Goal: Information Seeking & Learning: Learn about a topic

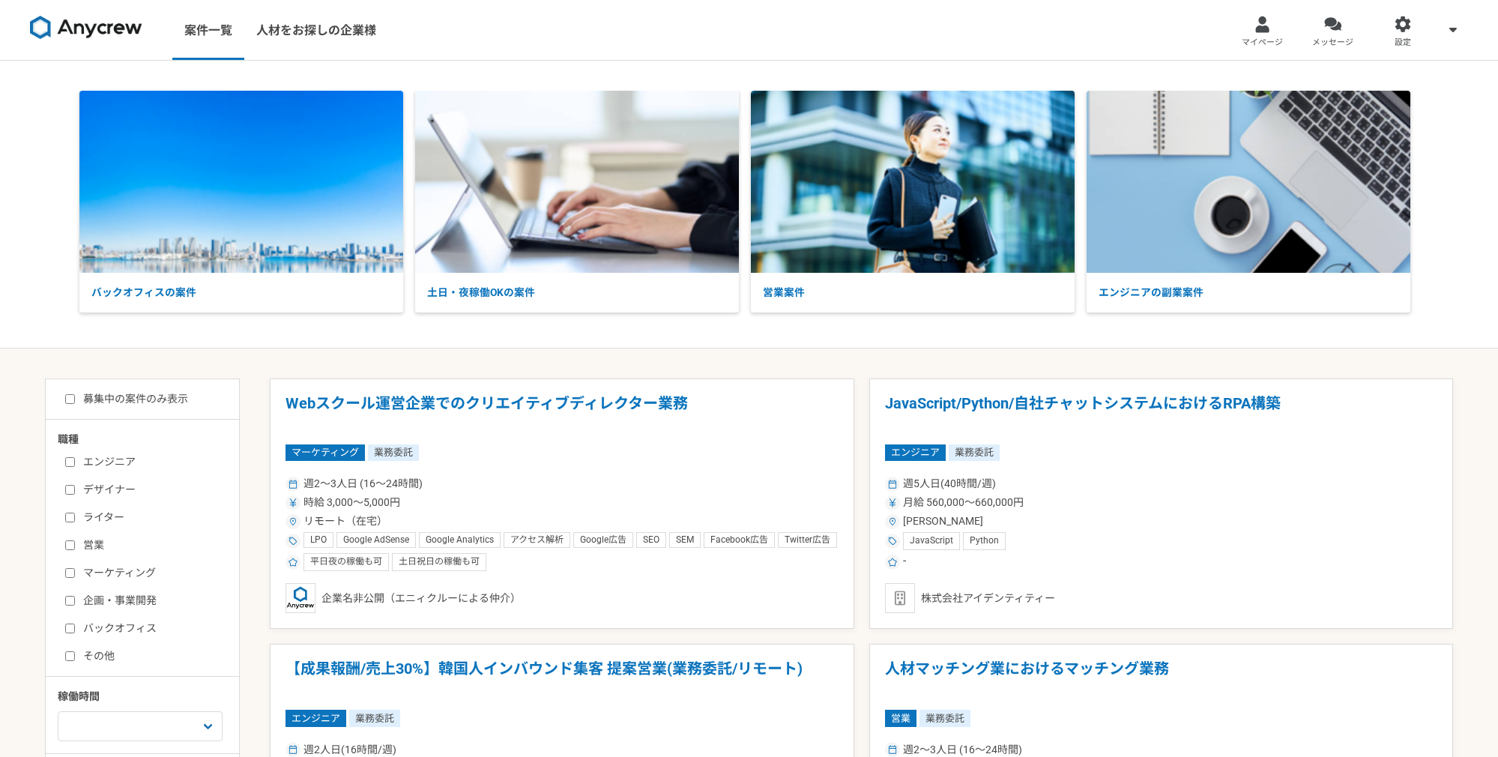
scroll to position [304, 0]
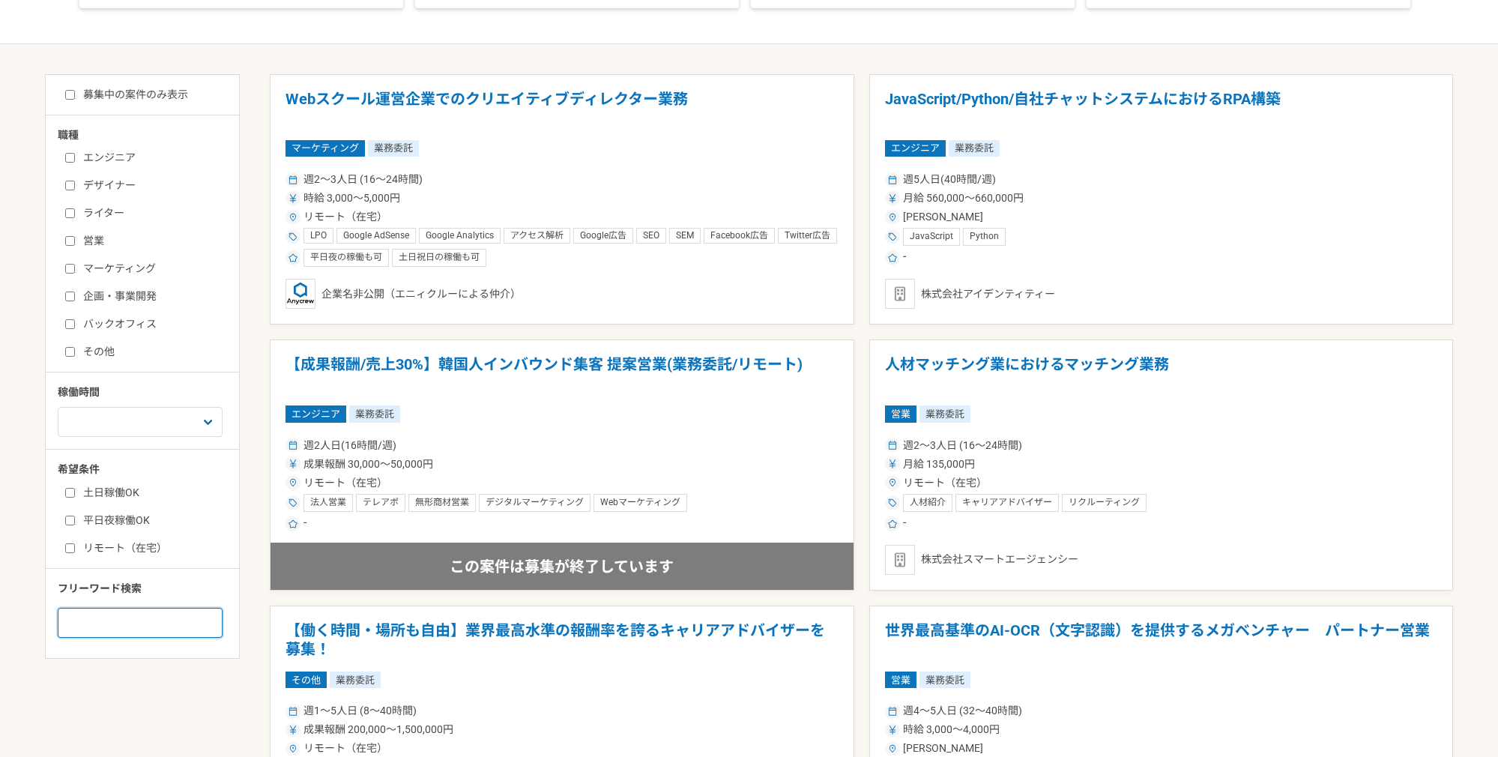
click at [121, 623] on input at bounding box center [140, 623] width 165 height 30
type input "seo"
click at [125, 550] on label "リモート（在宅）" at bounding box center [151, 548] width 172 height 16
click at [75, 550] on input "リモート（在宅）" at bounding box center [70, 548] width 10 height 10
checkbox input "true"
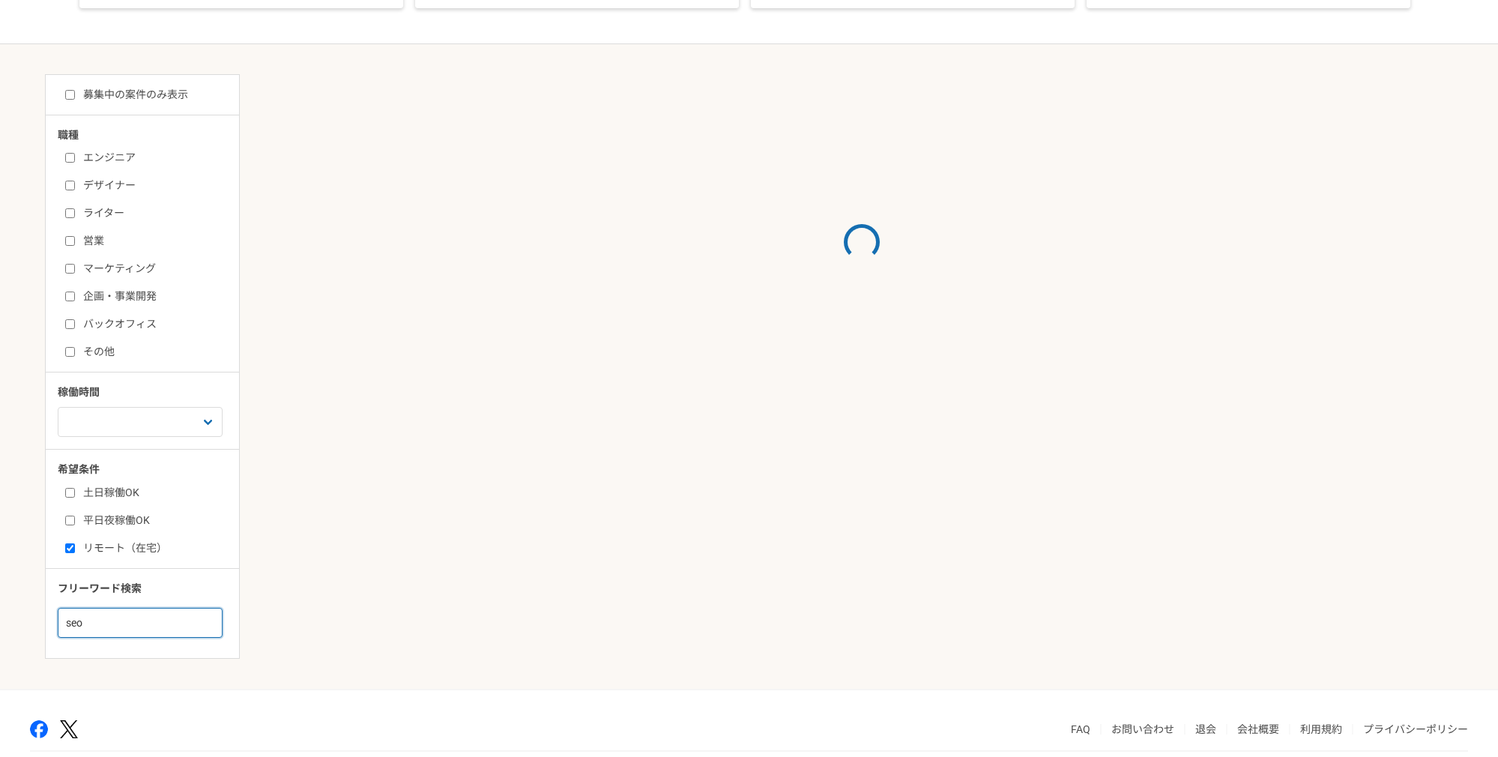
click at [115, 628] on input "seo" at bounding box center [140, 623] width 165 height 30
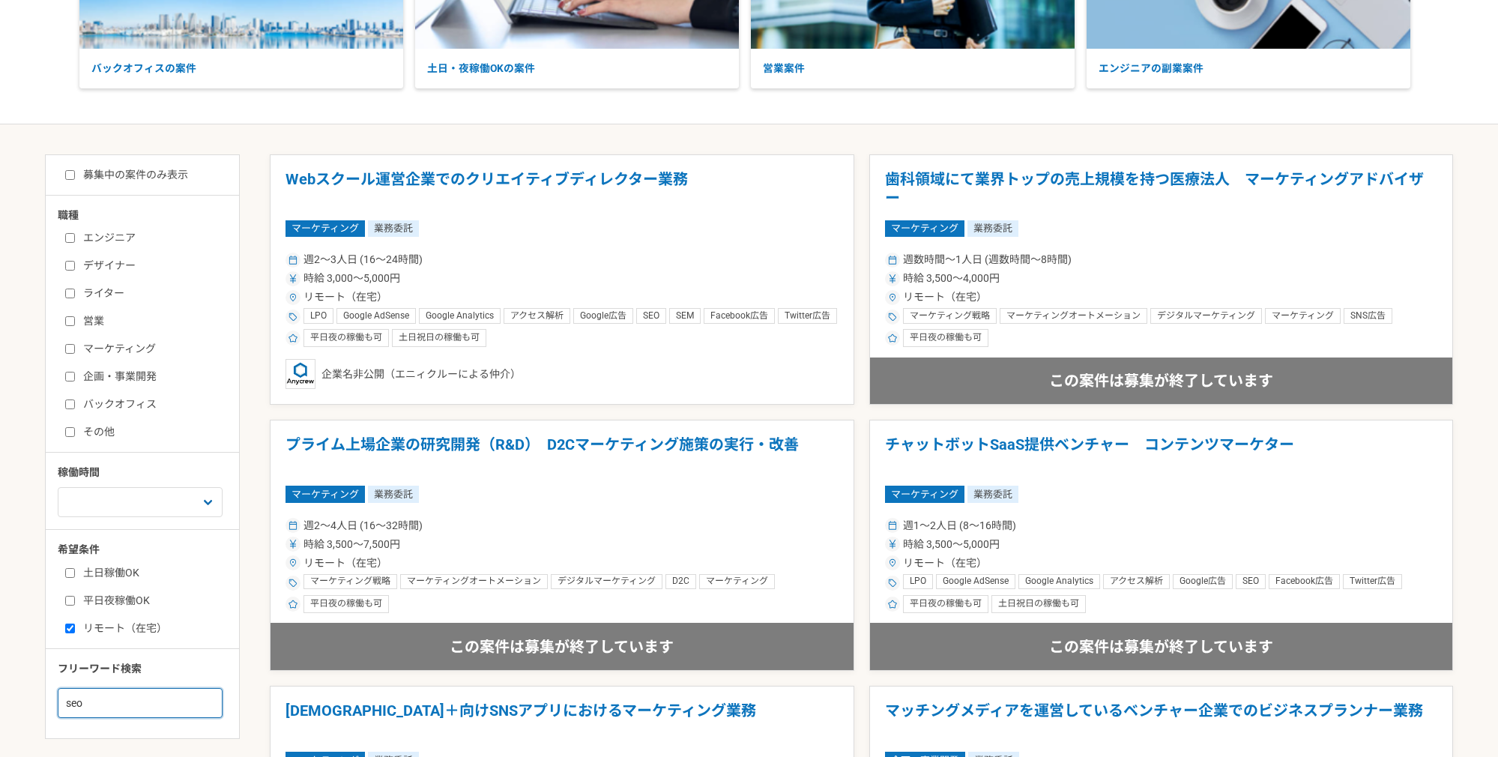
scroll to position [223, 0]
drag, startPoint x: 107, startPoint y: 706, endPoint x: 45, endPoint y: 705, distance: 62.2
click at [46, 705] on div "職種 エンジニア デザイナー ライター 営業 マーケティング 企画・事業開発 バックオフィス その他 稼働時間 週1人日（8時間）以下 週2人日（16時間）以…" at bounding box center [142, 463] width 193 height 510
click at [70, 345] on input "マーケティング" at bounding box center [70, 350] width 10 height 10
checkbox input "true"
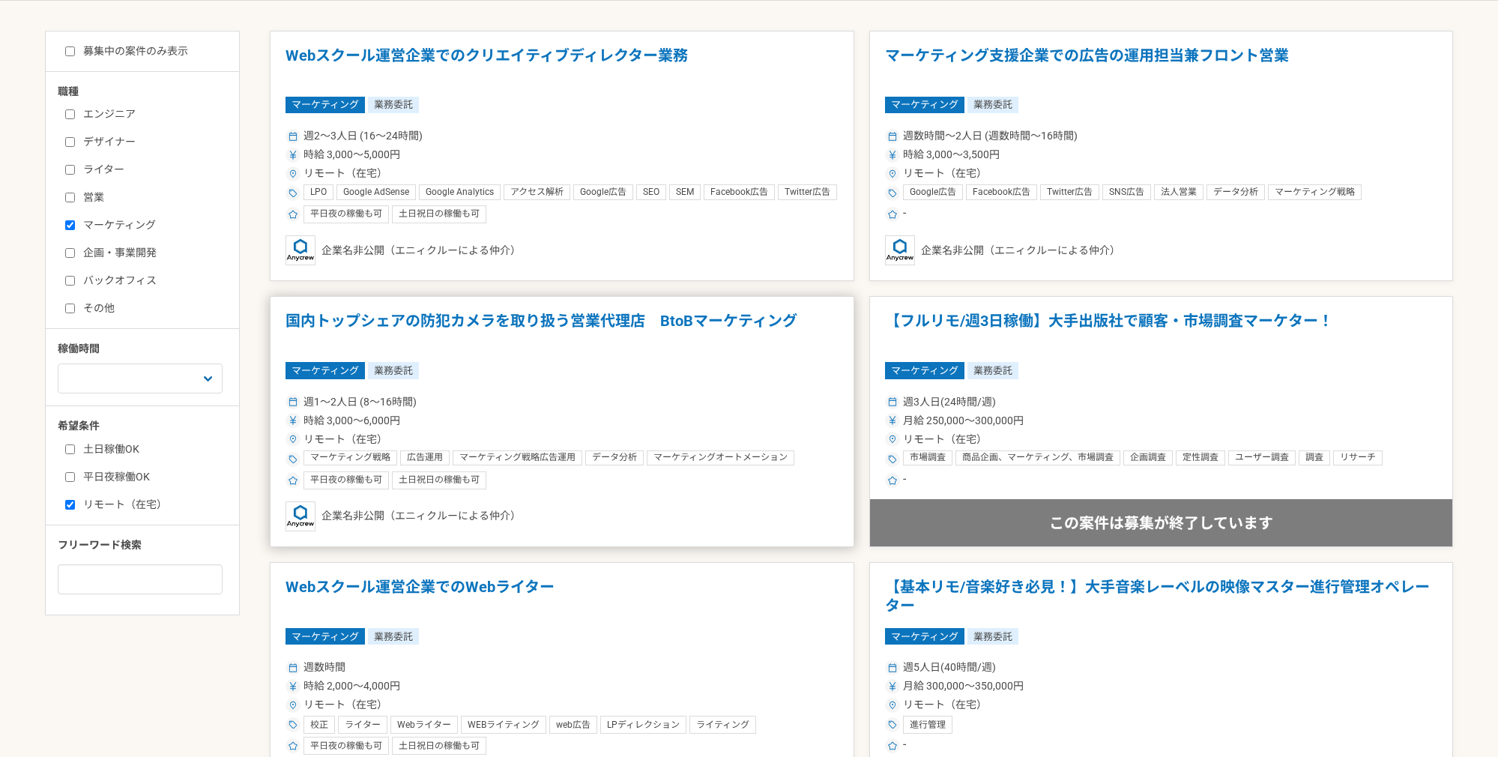
scroll to position [431, 0]
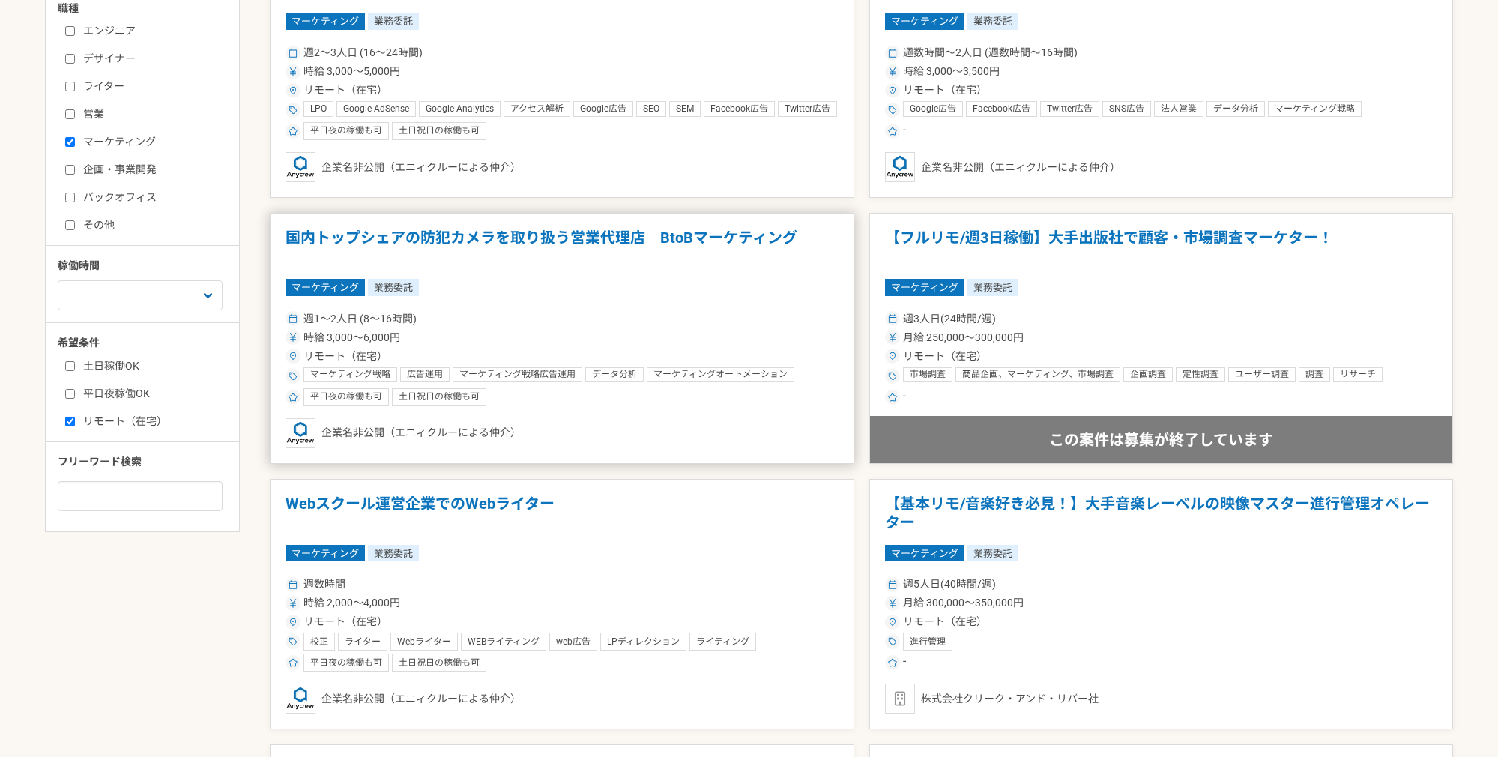
click at [575, 337] on div "時給 3,000〜6,000円" at bounding box center [561, 338] width 553 height 16
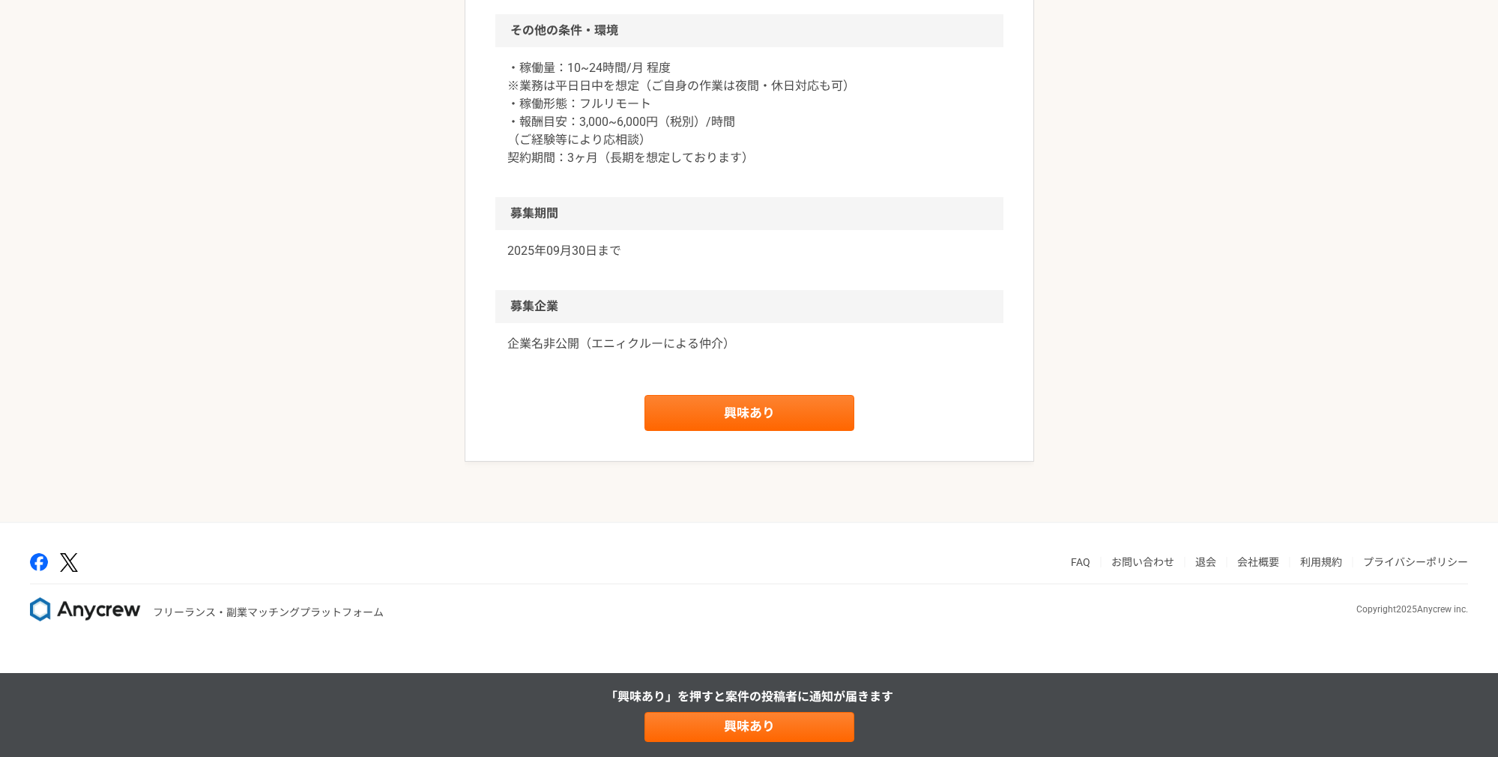
scroll to position [1503, 0]
